Goal: Task Accomplishment & Management: Use online tool/utility

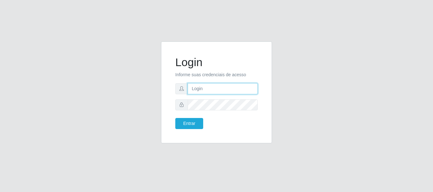
click at [209, 93] on input "text" at bounding box center [223, 88] width 70 height 11
drag, startPoint x: 234, startPoint y: 90, endPoint x: 242, endPoint y: 90, distance: 7.9
click at [242, 90] on input "ian@galiottoAa123456" at bounding box center [223, 88] width 70 height 11
type input "[PERSON_NAME]"
click at [175, 118] on button "Entrar" at bounding box center [189, 123] width 28 height 11
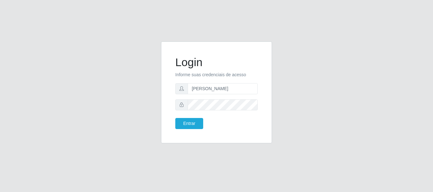
click at [193, 106] on body "Login Informe suas credenciais de acesso [PERSON_NAME] Entrar" at bounding box center [216, 96] width 433 height 192
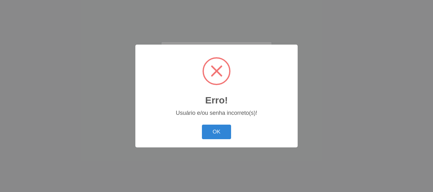
click at [215, 133] on button "OK" at bounding box center [216, 132] width 29 height 15
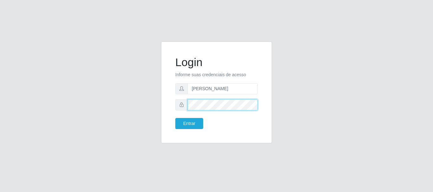
click at [175, 118] on button "Entrar" at bounding box center [189, 123] width 28 height 11
